Goal: Information Seeking & Learning: Learn about a topic

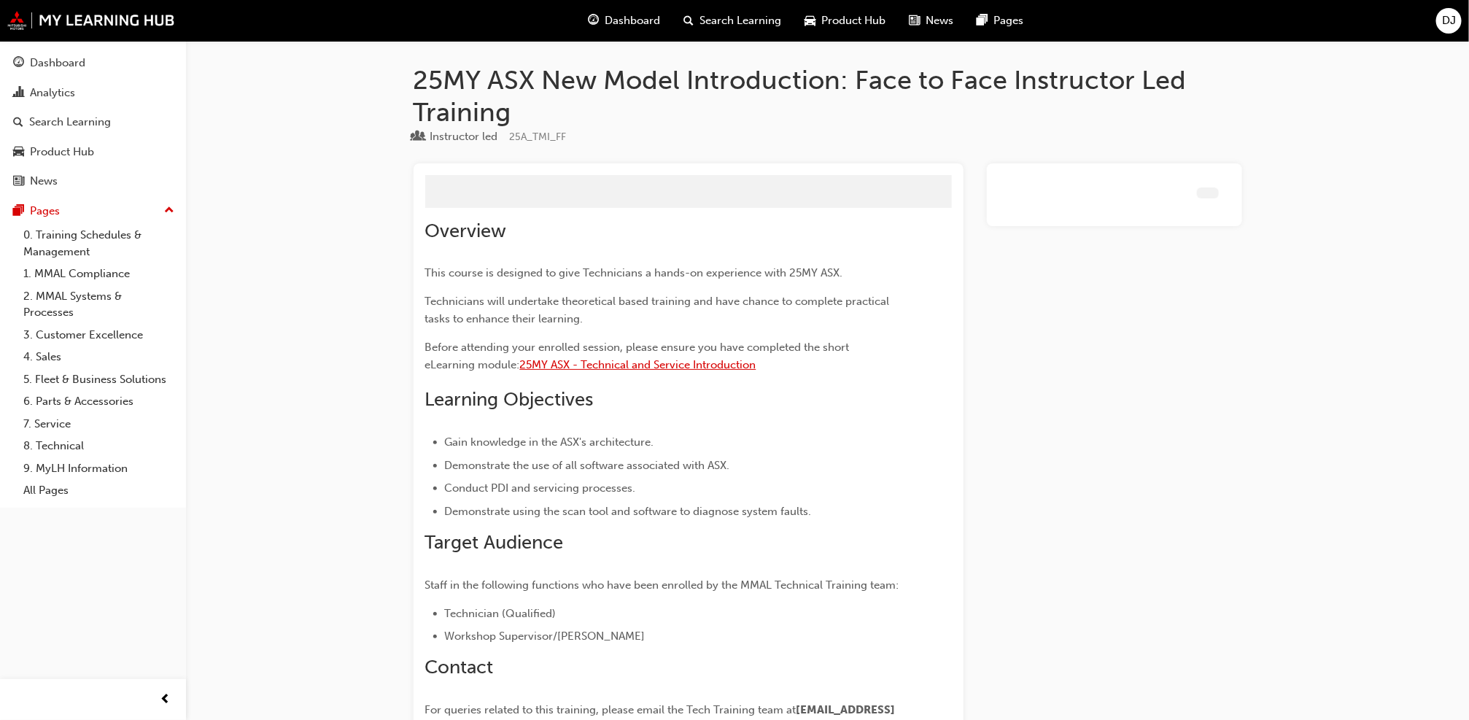
drag, startPoint x: 0, startPoint y: 0, endPoint x: 617, endPoint y: 365, distance: 717.1
click at [617, 365] on span "25MY ASX - Technical and Service Introduction" at bounding box center [638, 364] width 236 height 13
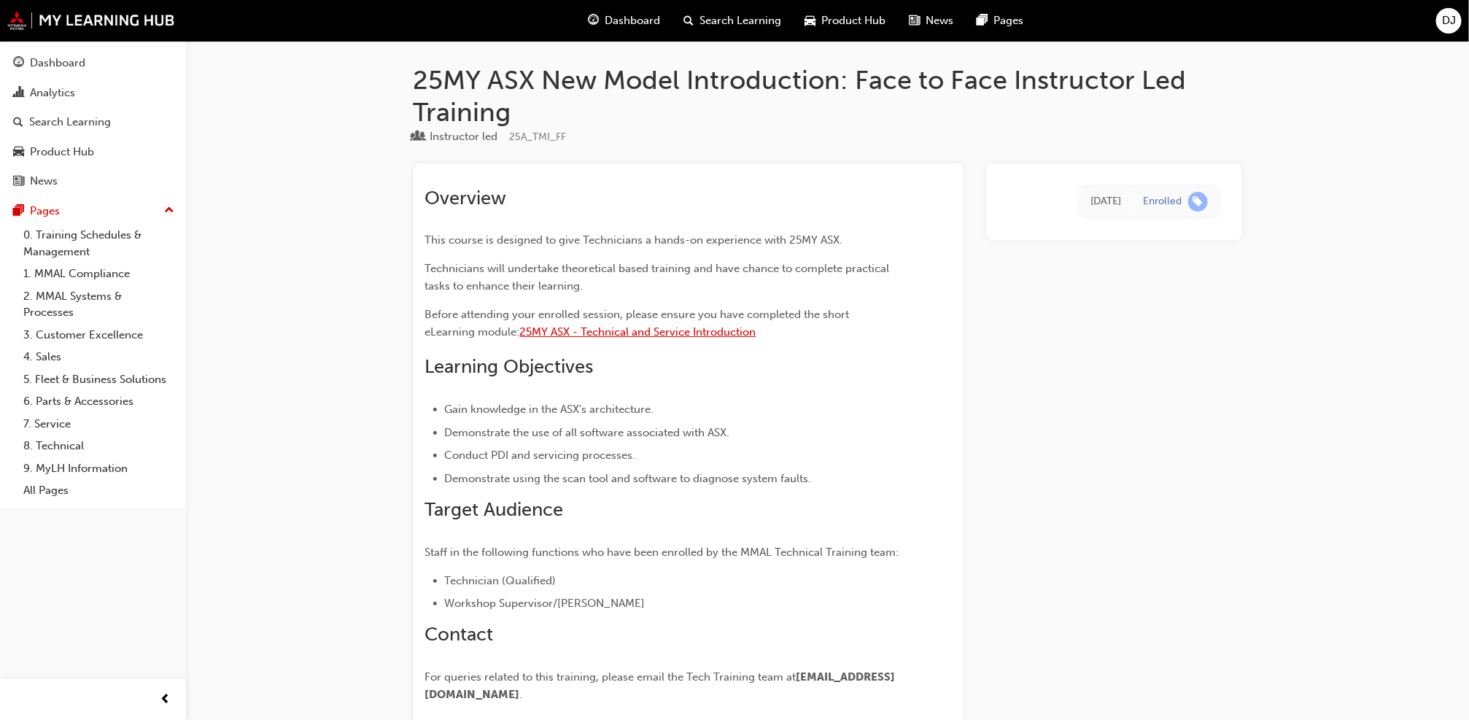
scroll to position [1449, 0]
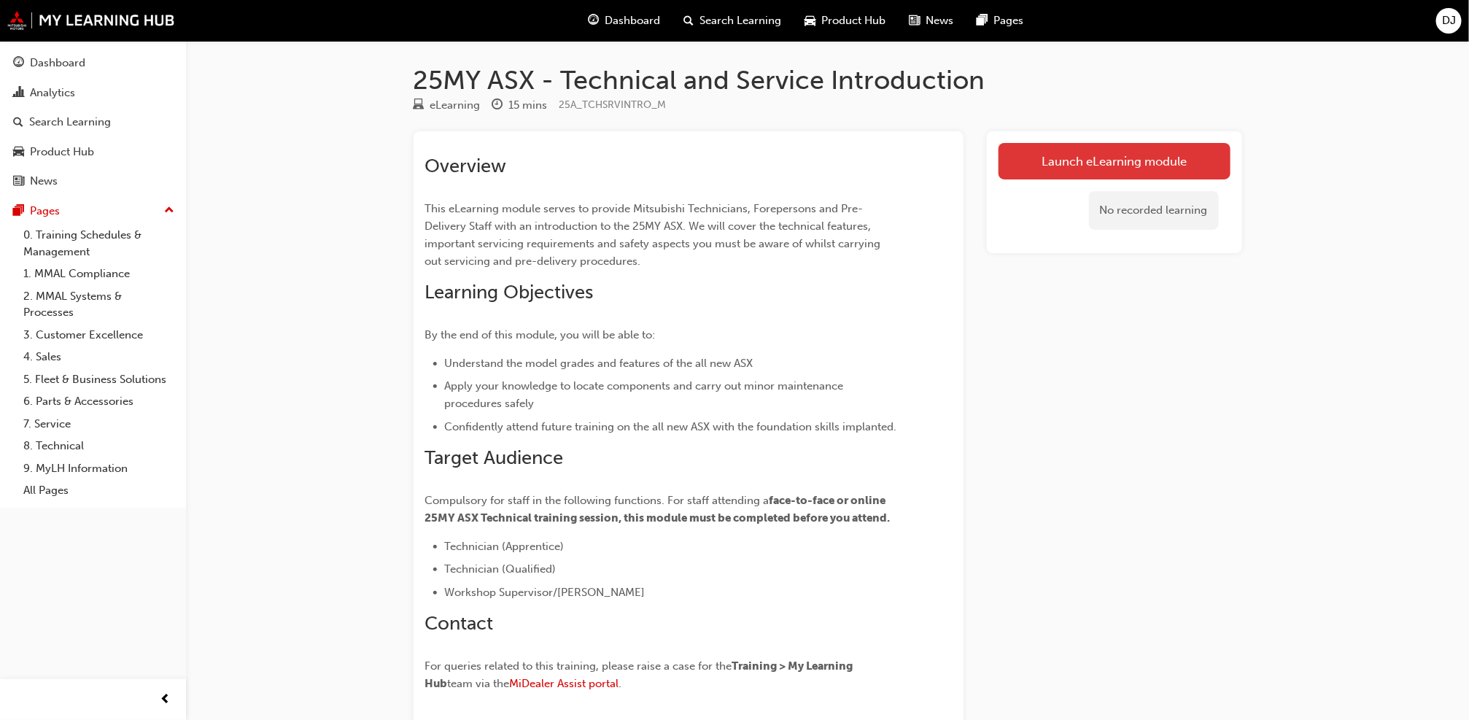
click at [1114, 158] on link "Launch eLearning module" at bounding box center [1114, 161] width 232 height 36
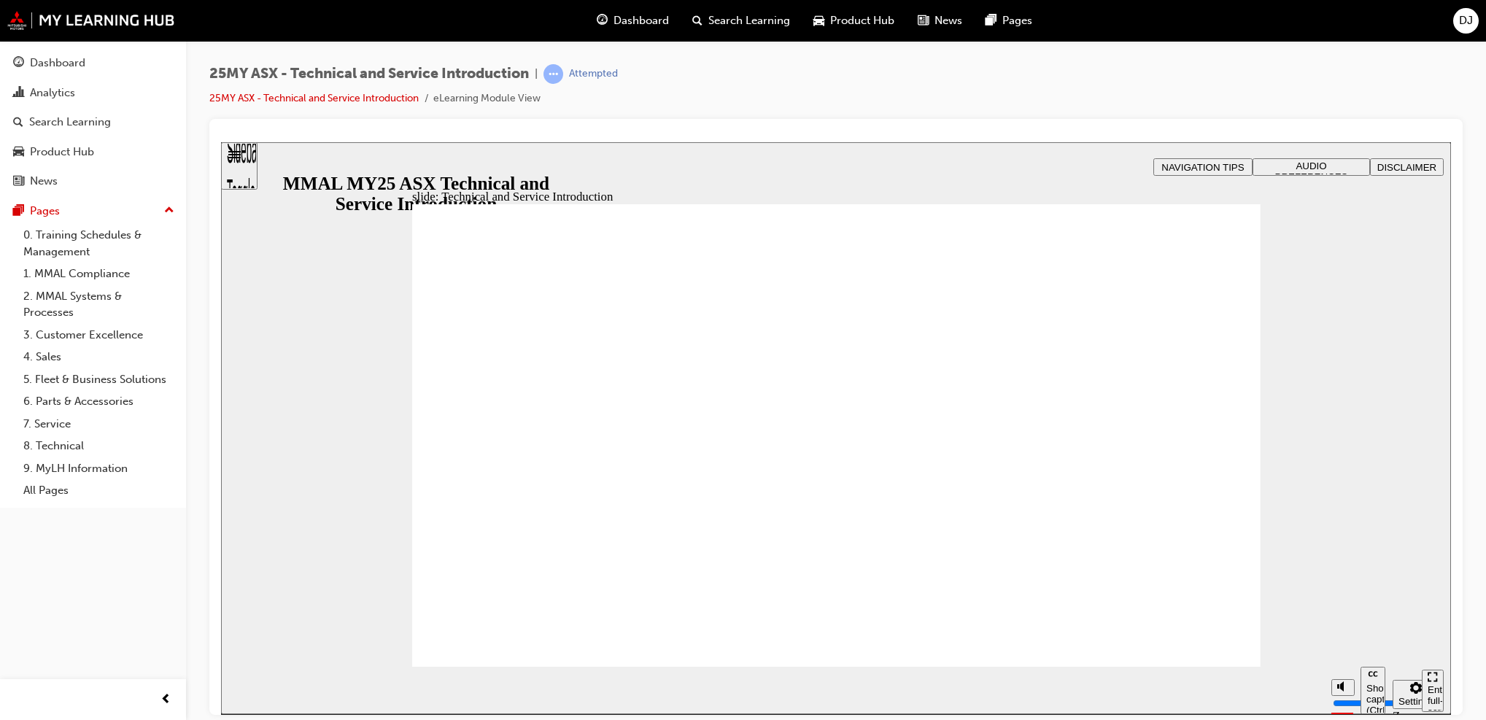
click at [1309, 166] on span "AUDIO PREFERENCES" at bounding box center [1311, 171] width 73 height 22
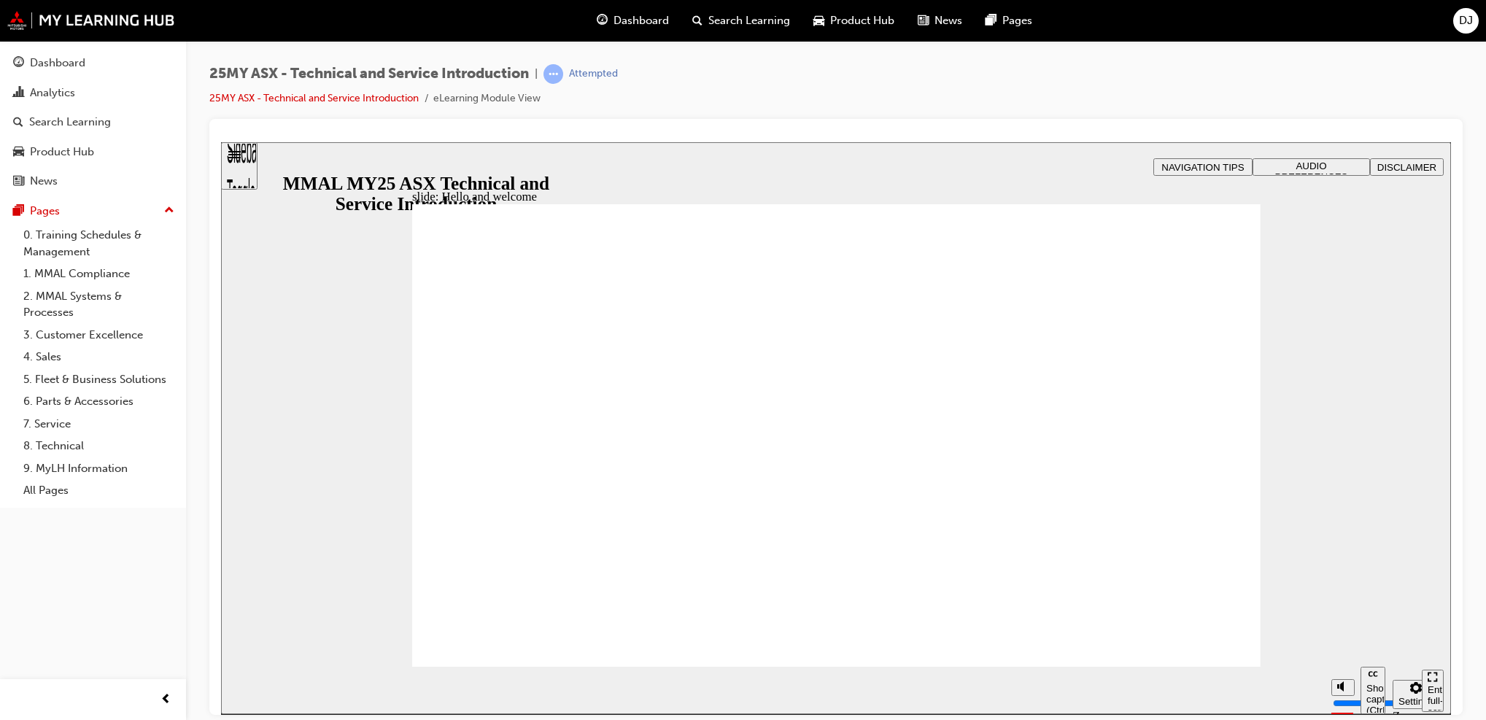
click at [47, 62] on div "Dashboard" at bounding box center [57, 63] width 55 height 17
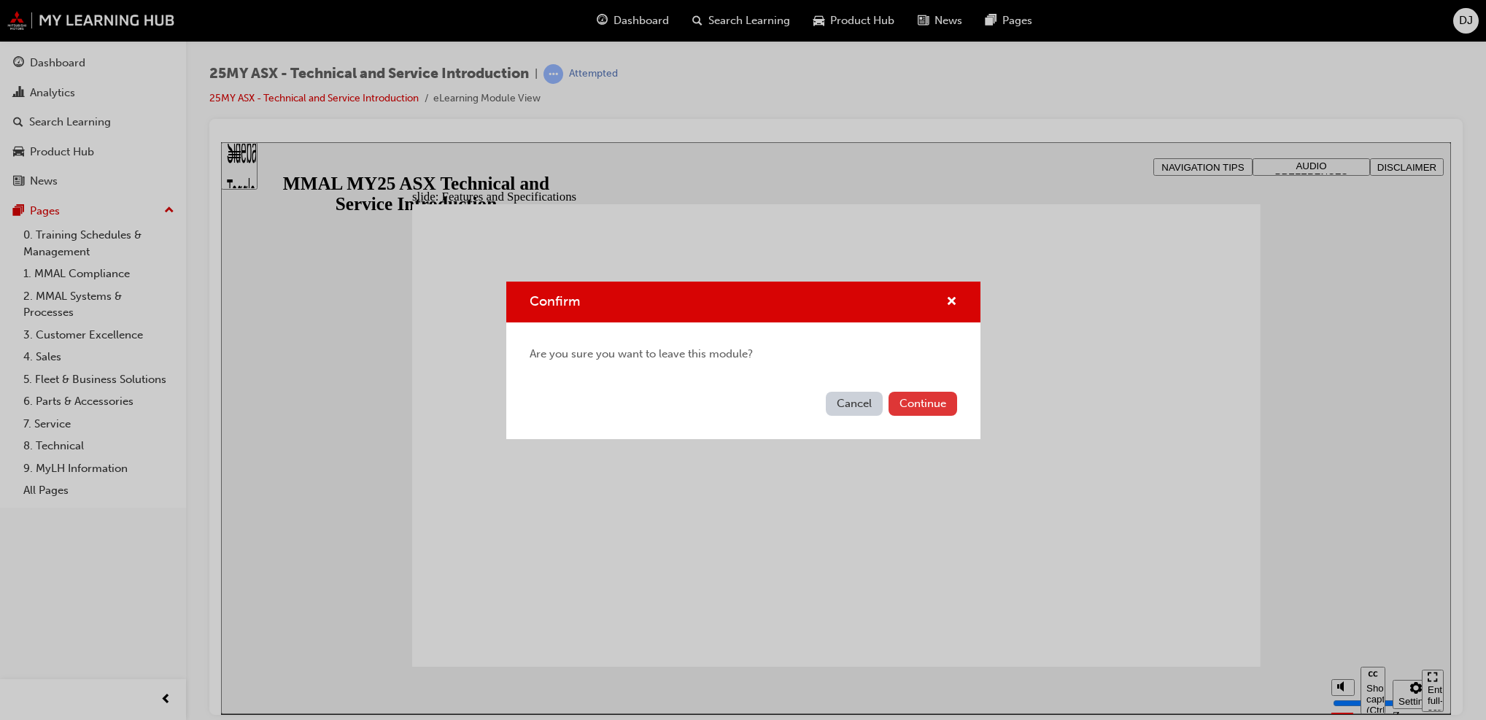
click at [913, 397] on button "Continue" at bounding box center [922, 404] width 69 height 24
